Goal: Transaction & Acquisition: Purchase product/service

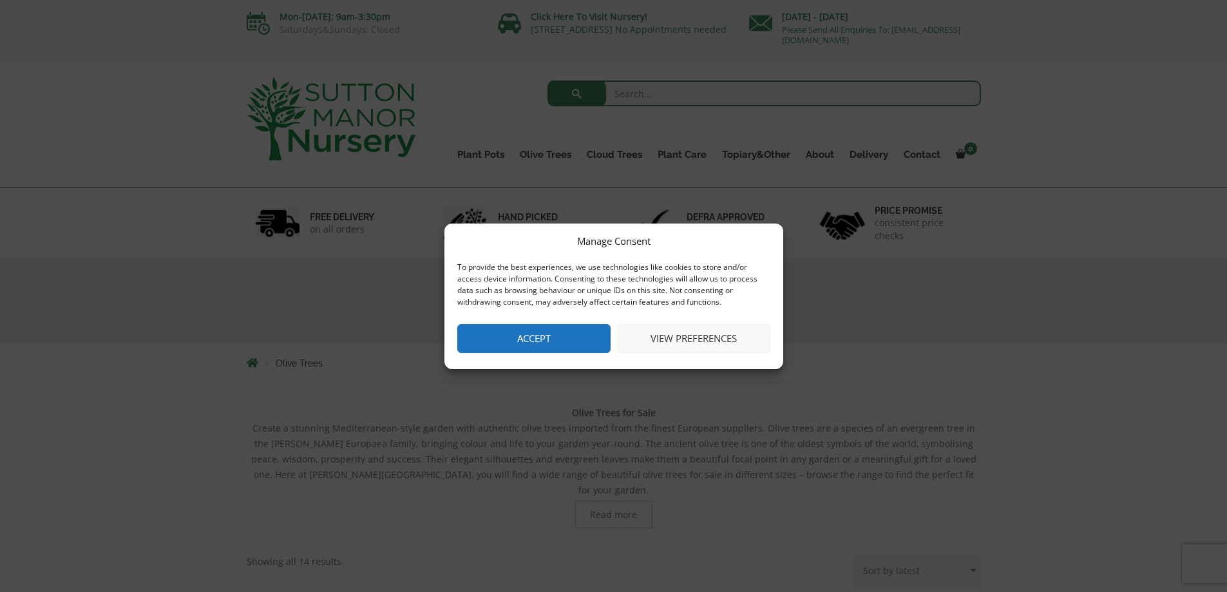
click at [538, 334] on button "Accept" at bounding box center [533, 338] width 153 height 29
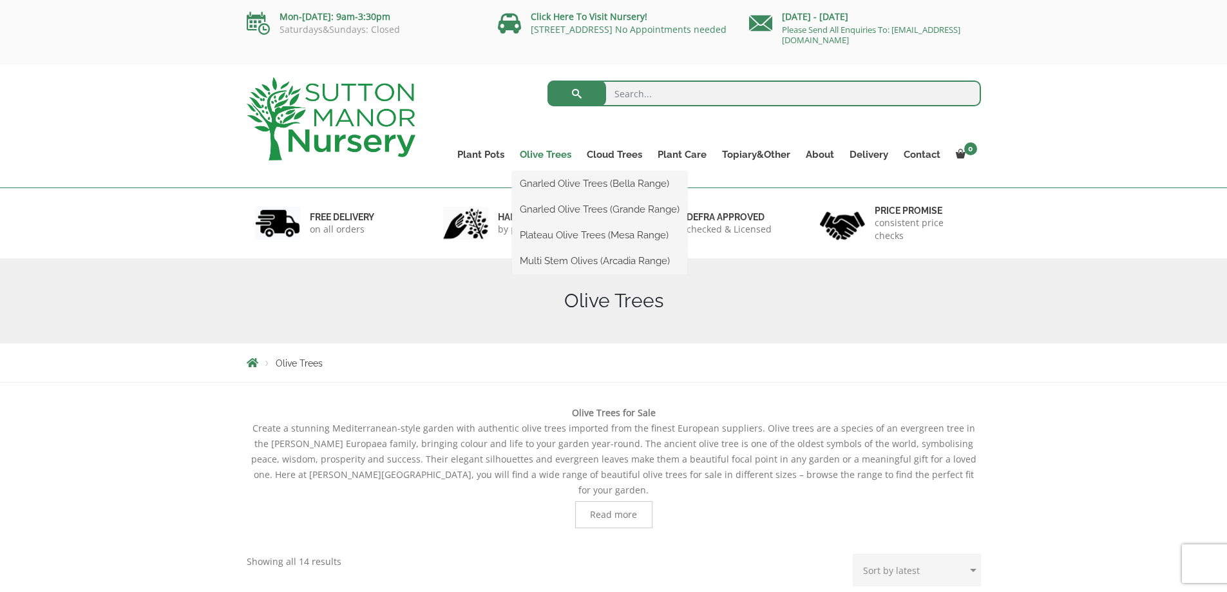
click at [555, 155] on link "Olive Trees" at bounding box center [545, 155] width 67 height 18
click at [547, 156] on link "Olive Trees" at bounding box center [545, 155] width 67 height 18
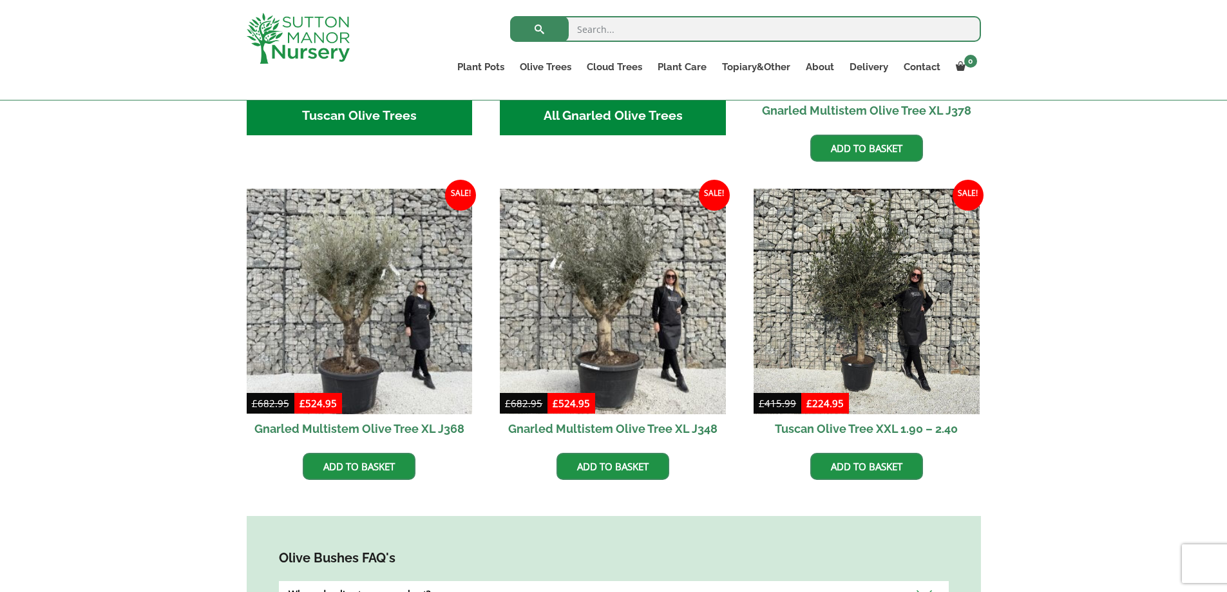
scroll to position [1030, 0]
